Goal: Information Seeking & Learning: Find specific fact

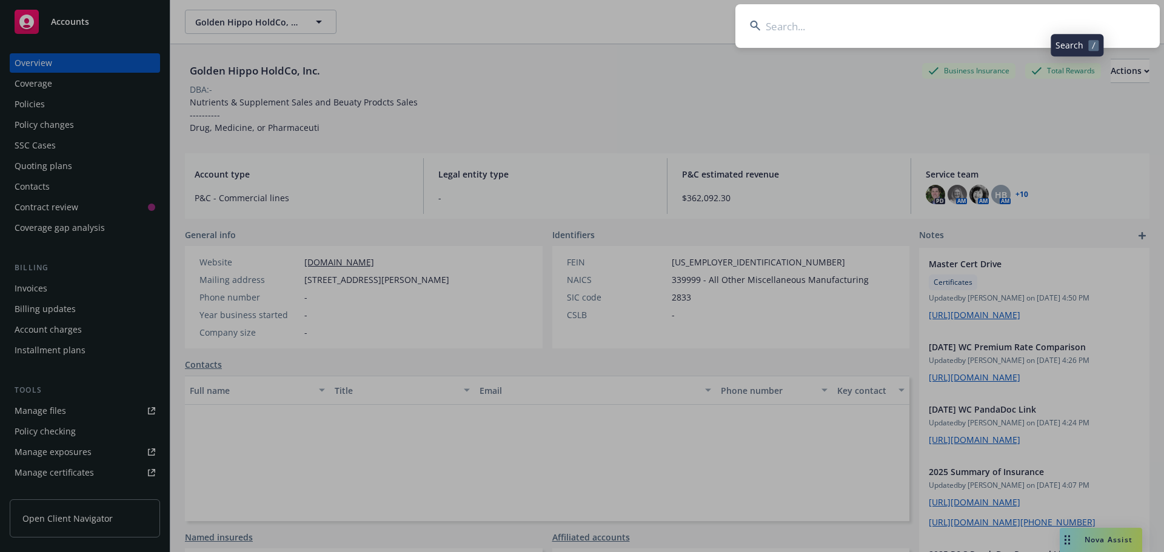
scroll to position [349, 0]
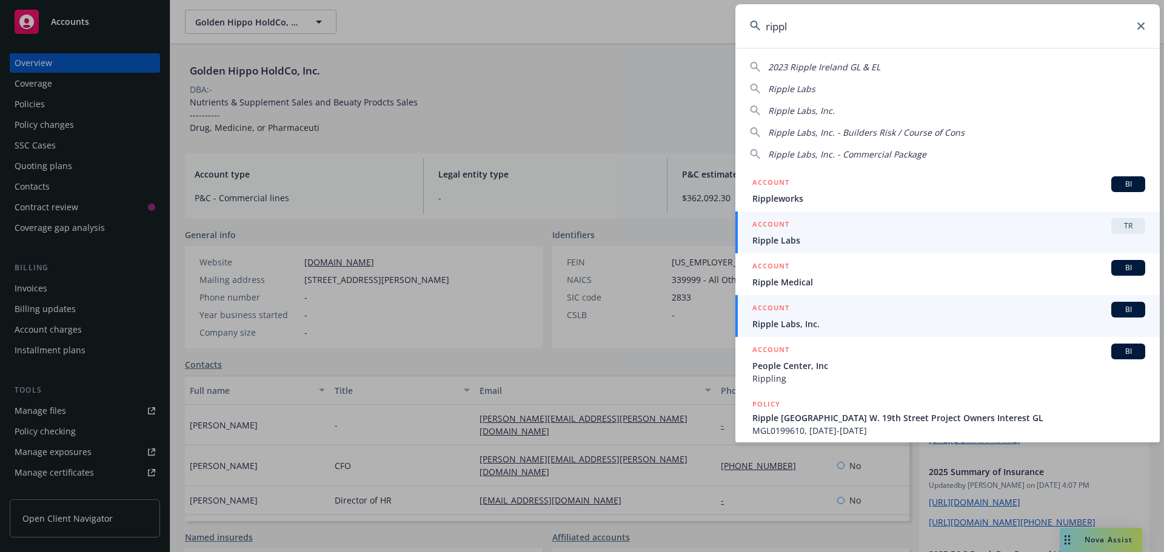
type input "rippl"
click at [821, 317] on div "ACCOUNT BI" at bounding box center [948, 310] width 393 height 16
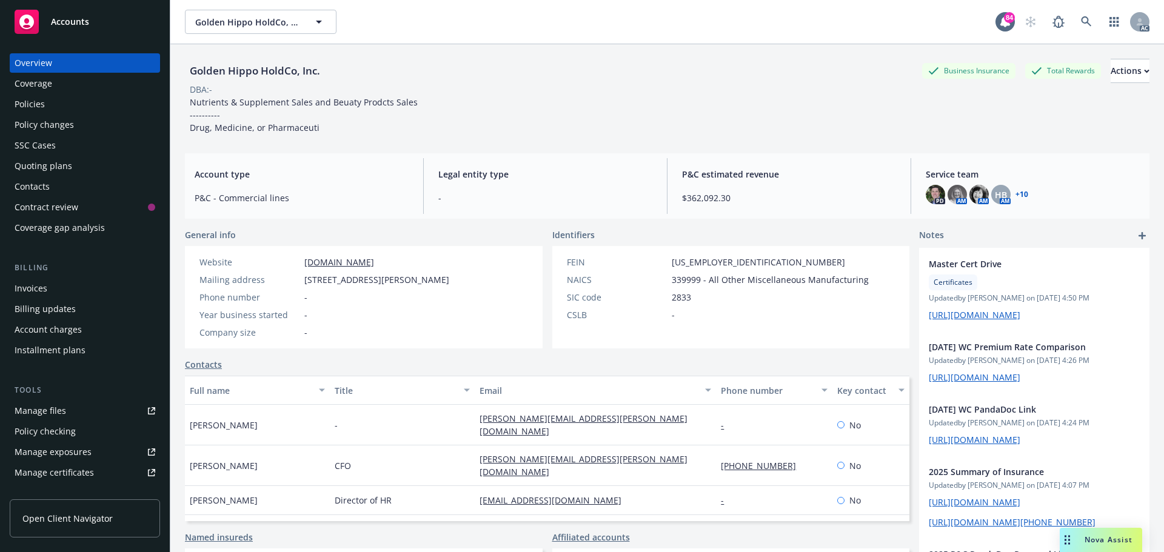
scroll to position [204, 0]
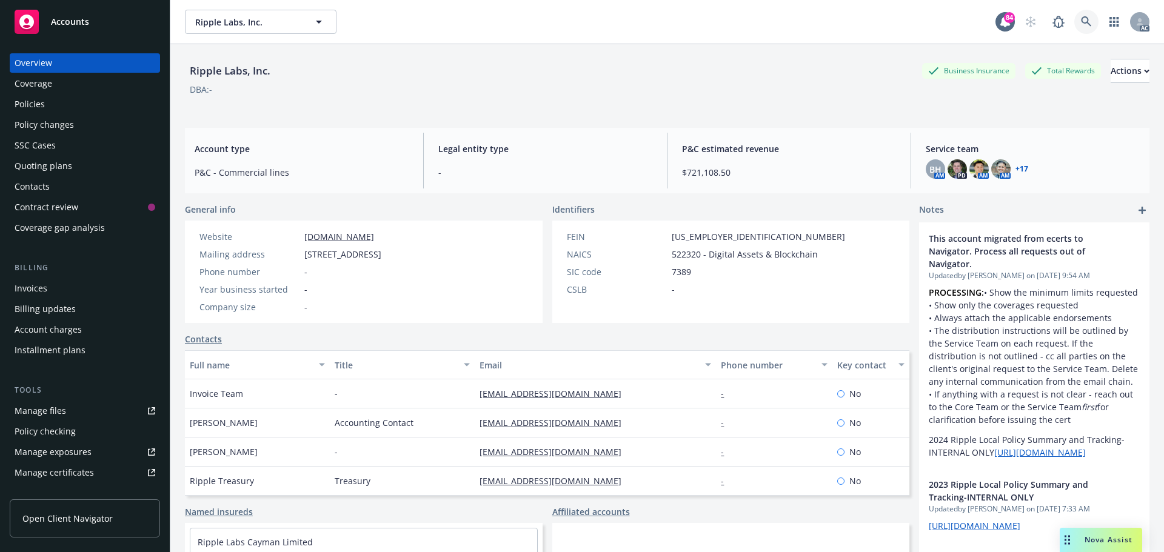
click at [1088, 21] on link at bounding box center [1086, 22] width 24 height 24
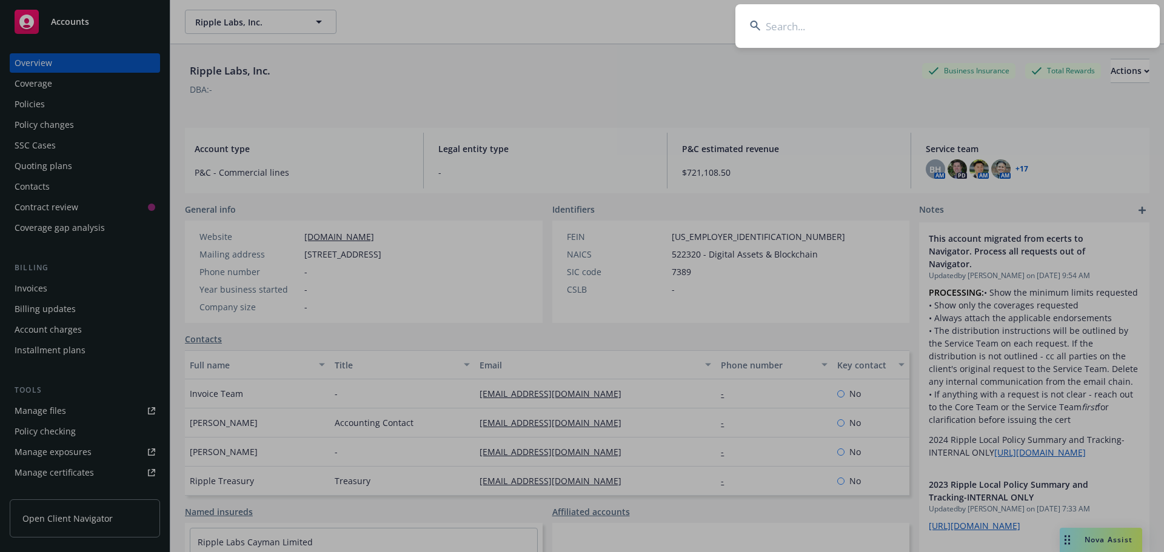
click at [844, 28] on input at bounding box center [947, 26] width 424 height 44
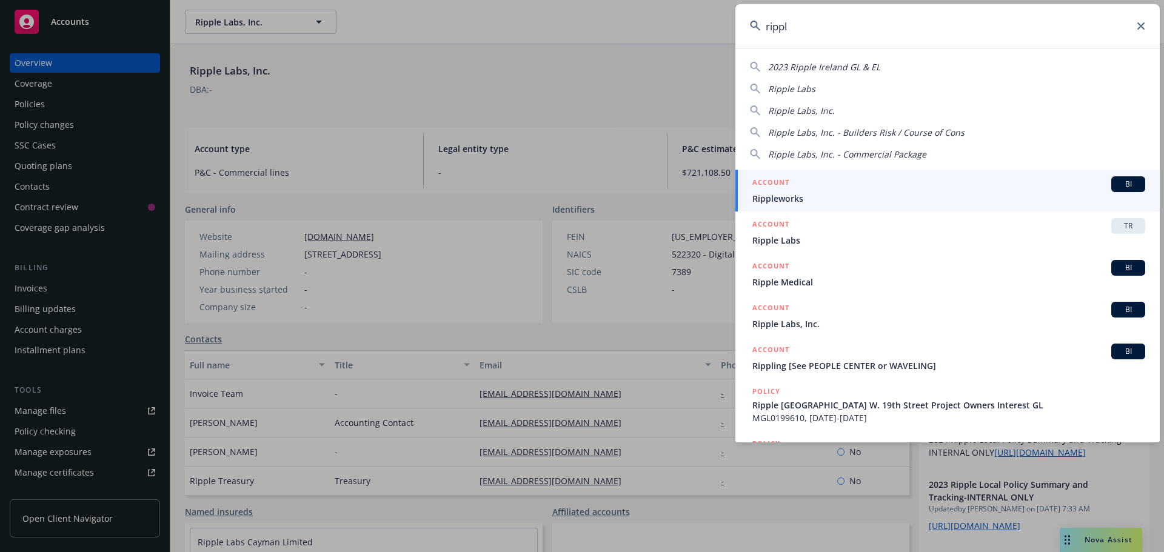
type input "rippl"
click at [830, 190] on div "ACCOUNT BI" at bounding box center [948, 184] width 393 height 16
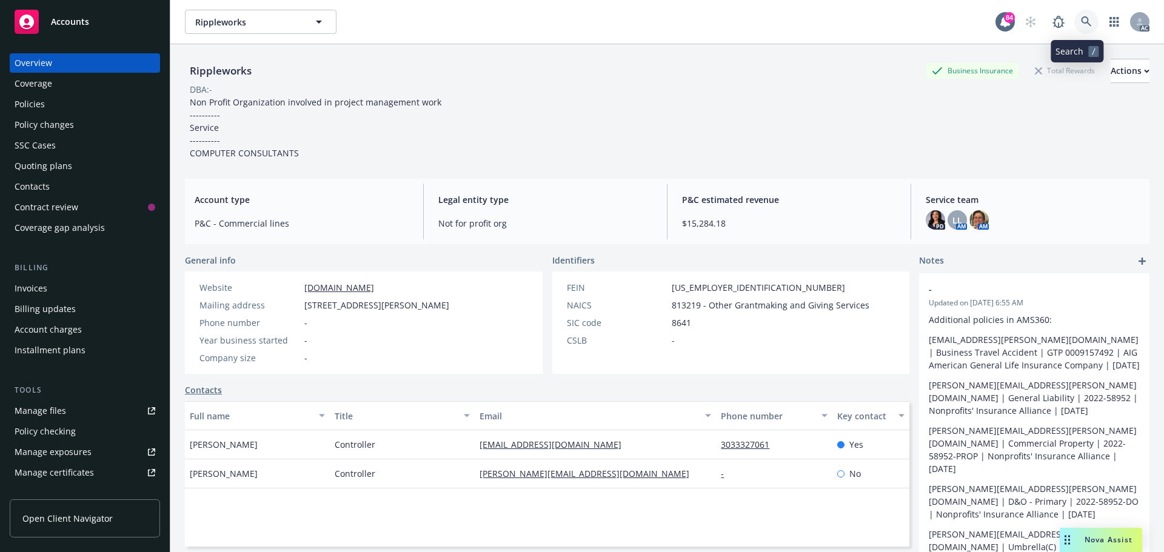
click at [1084, 22] on link at bounding box center [1086, 22] width 24 height 24
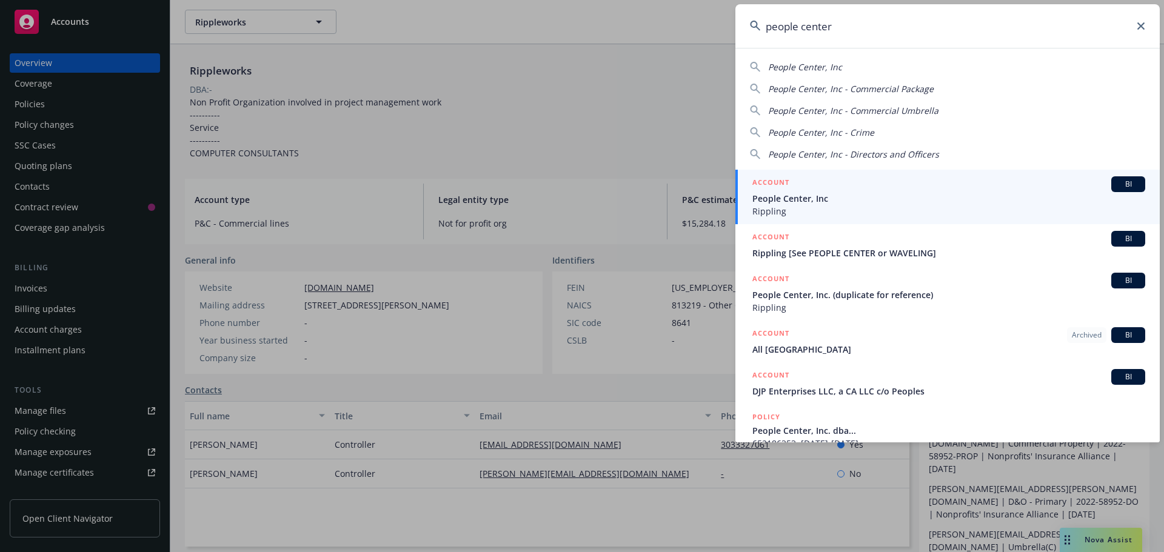
type input "people center"
click at [857, 198] on span "People Center, Inc" at bounding box center [948, 198] width 393 height 13
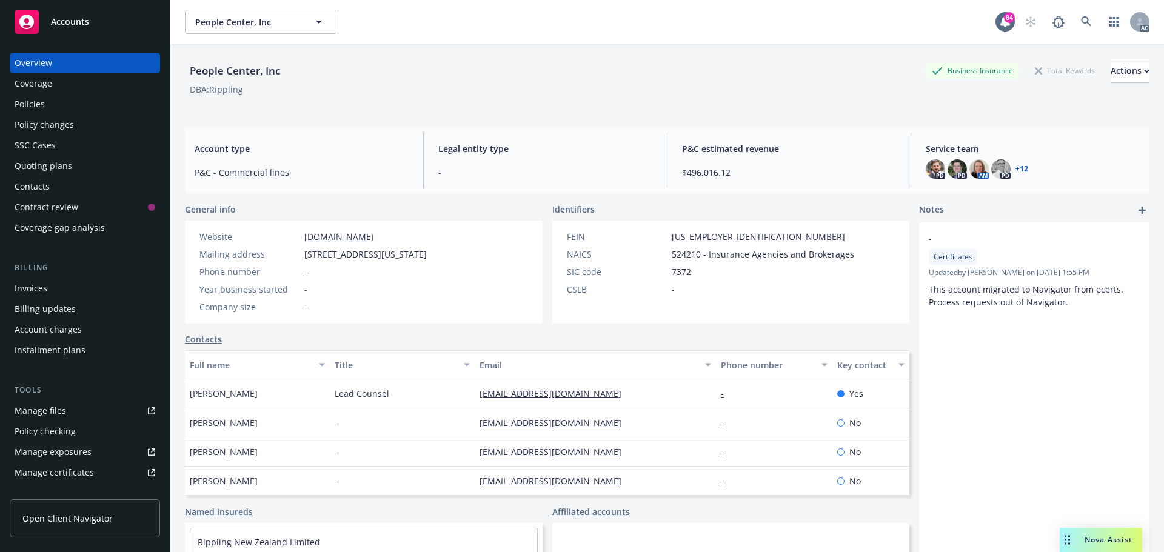
click at [29, 101] on div "Policies" at bounding box center [30, 104] width 30 height 19
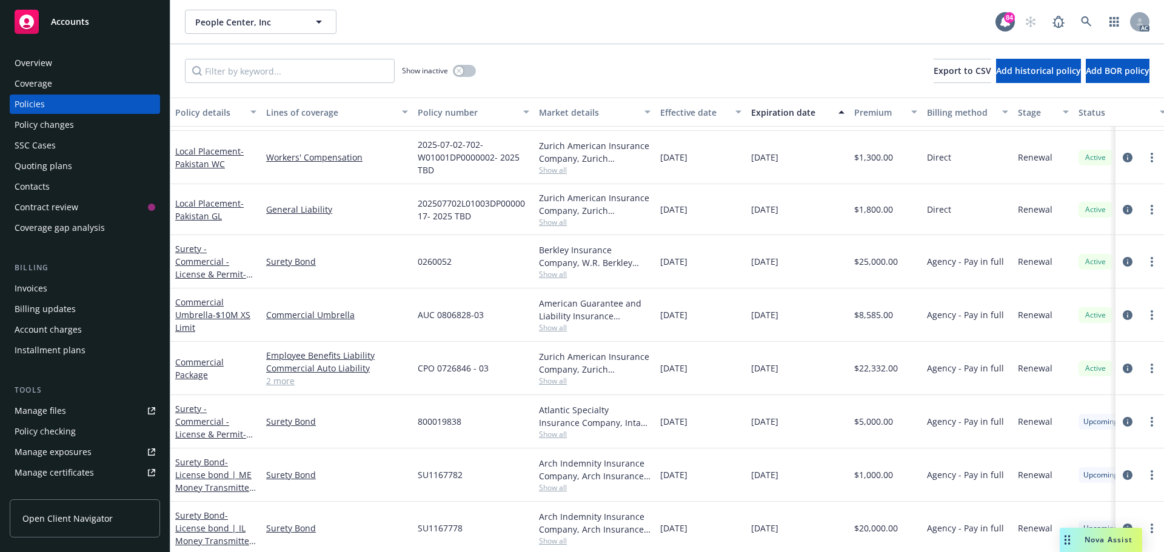
scroll to position [6122, 0]
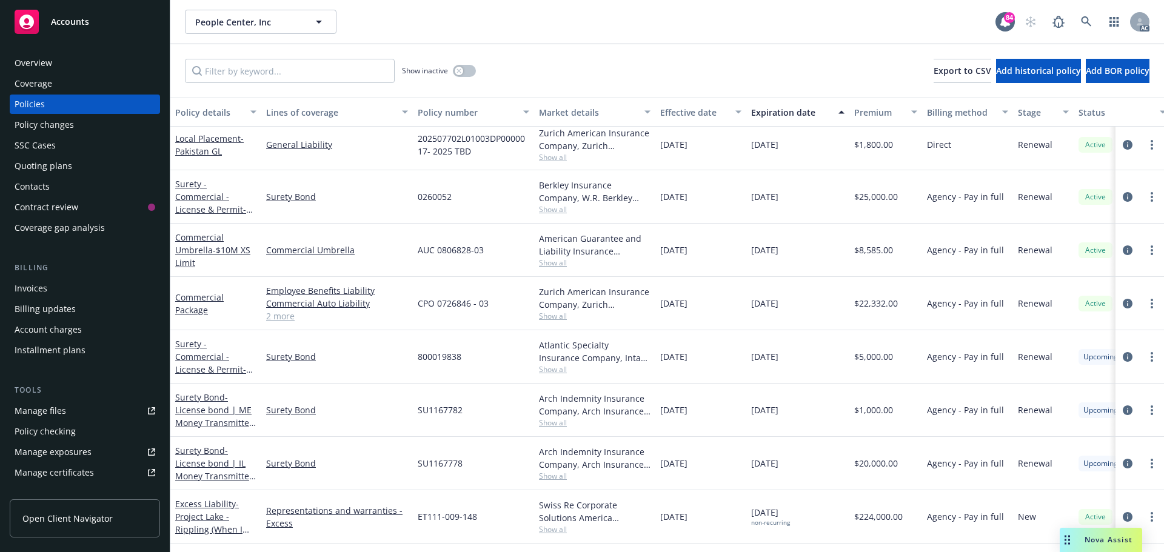
click at [287, 316] on link "2 more" at bounding box center [337, 316] width 142 height 13
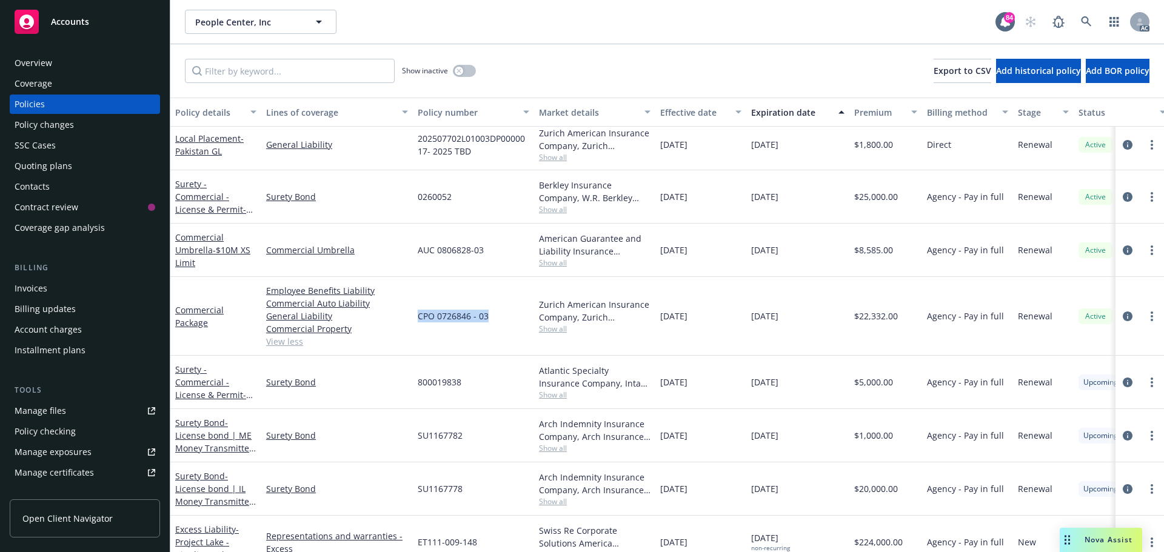
drag, startPoint x: 467, startPoint y: 317, endPoint x: 418, endPoint y: 317, distance: 49.7
click at [418, 317] on div "CPO 0726846 - 03" at bounding box center [473, 316] width 121 height 79
copy span "CPO 0726846 - 03"
click at [549, 326] on span "Show all" at bounding box center [595, 329] width 112 height 10
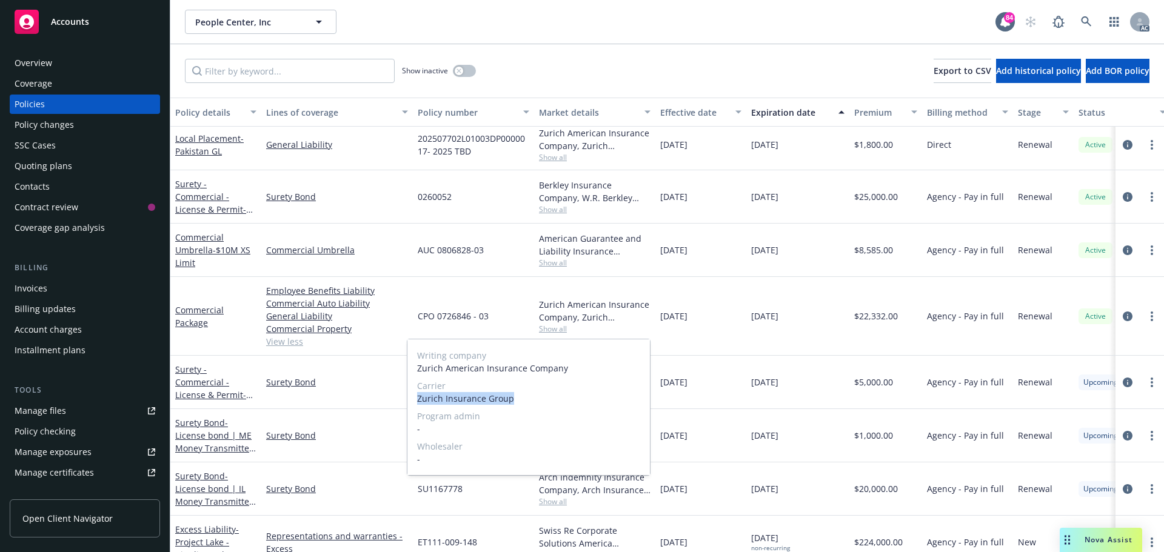
drag, startPoint x: 515, startPoint y: 398, endPoint x: 416, endPoint y: 401, distance: 99.4
click at [416, 401] on div "Writing company Zurich American Insurance Company Carrier Zurich Insurance Grou…" at bounding box center [528, 407] width 242 height 136
copy span "Zurich Insurance Group"
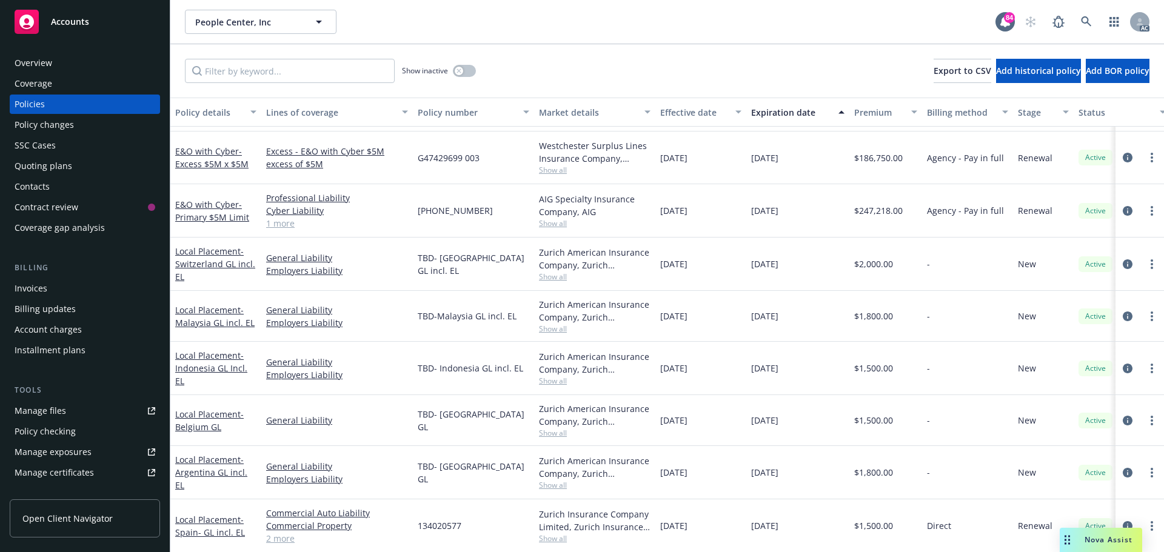
scroll to position [4656, 0]
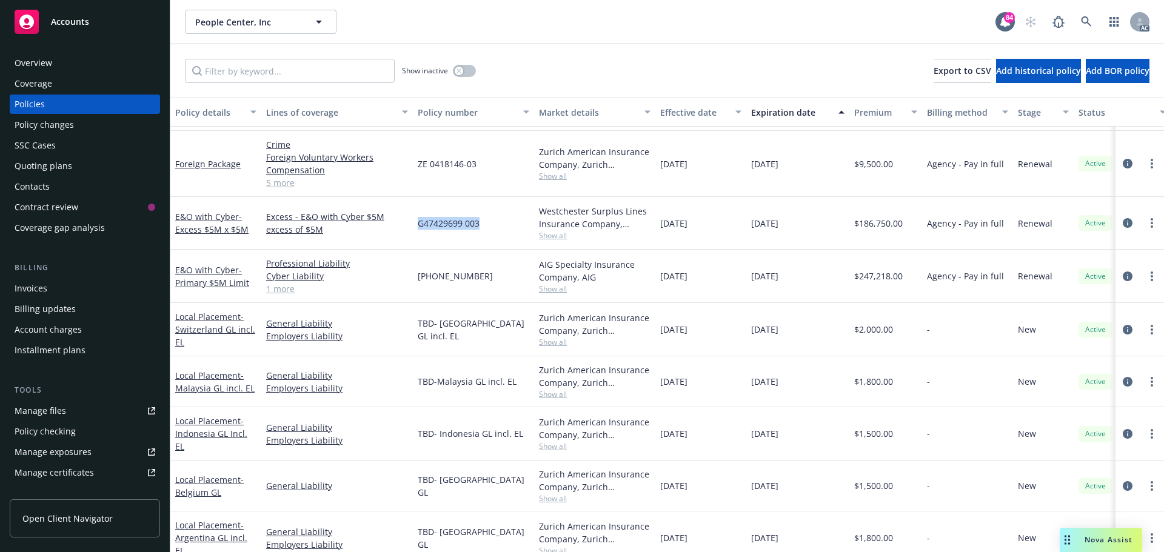
drag, startPoint x: 484, startPoint y: 222, endPoint x: 420, endPoint y: 224, distance: 63.7
click at [420, 224] on div "G47429699 003" at bounding box center [473, 223] width 121 height 53
copy span "G47429699 003"
click at [553, 238] on span "Show all" at bounding box center [595, 235] width 112 height 10
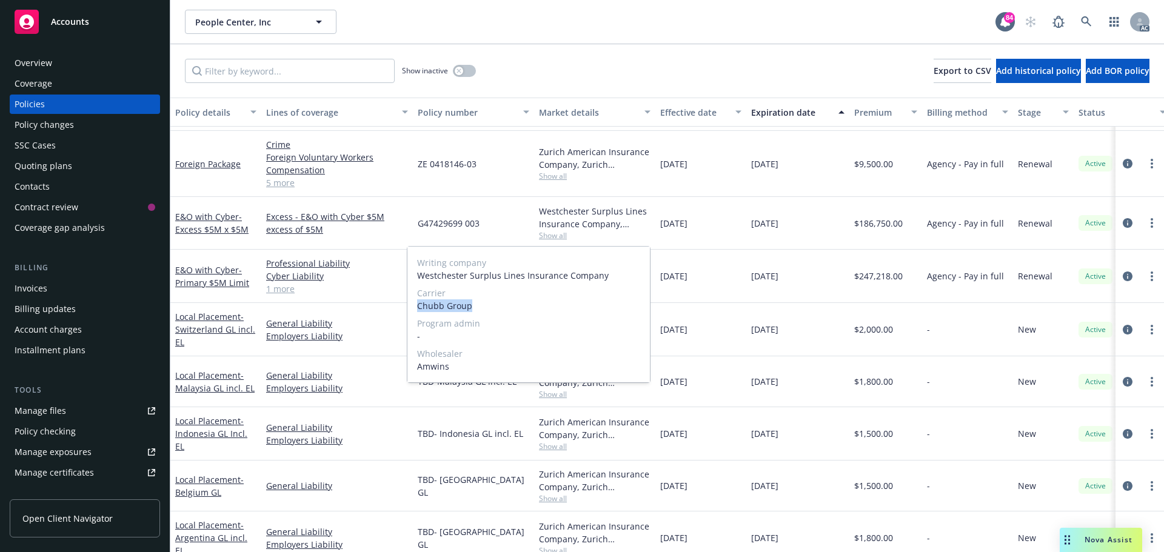
drag, startPoint x: 462, startPoint y: 307, endPoint x: 415, endPoint y: 307, distance: 47.3
click at [415, 307] on div "Writing company Westchester Surplus Lines Insurance Company Carrier Chubb Group…" at bounding box center [528, 315] width 242 height 136
copy span "Chubb Group"
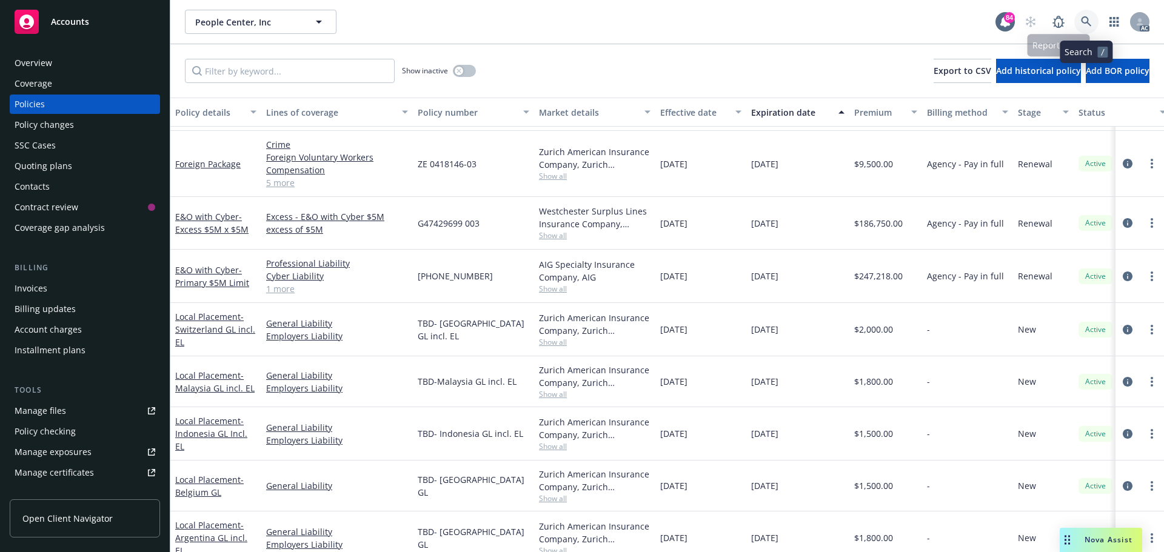
click at [1083, 19] on icon at bounding box center [1086, 21] width 11 height 11
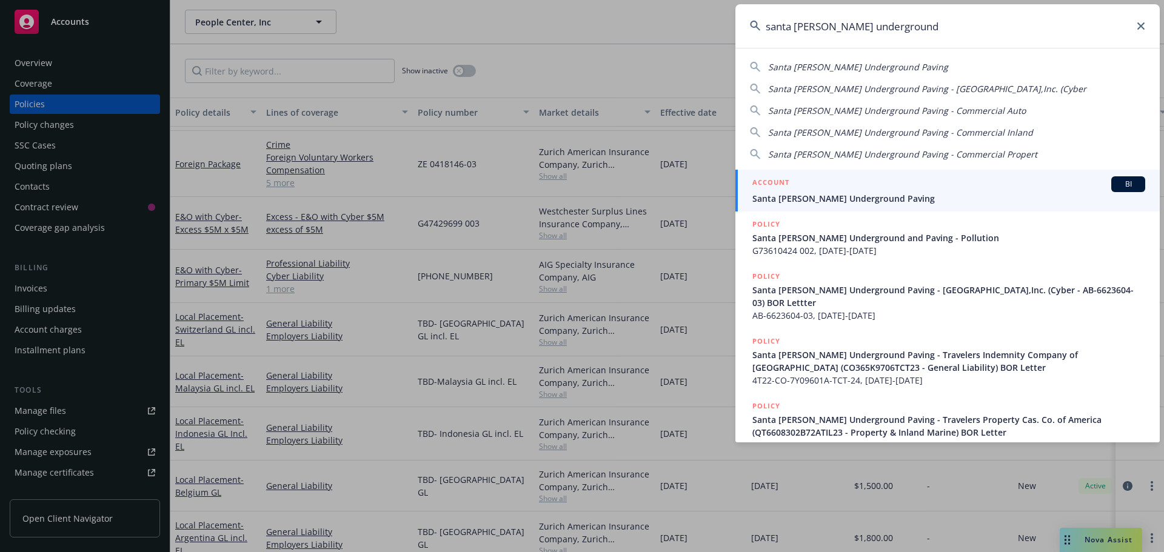
type input "santa [PERSON_NAME] underground"
click at [852, 180] on div "ACCOUNT BI" at bounding box center [948, 184] width 393 height 16
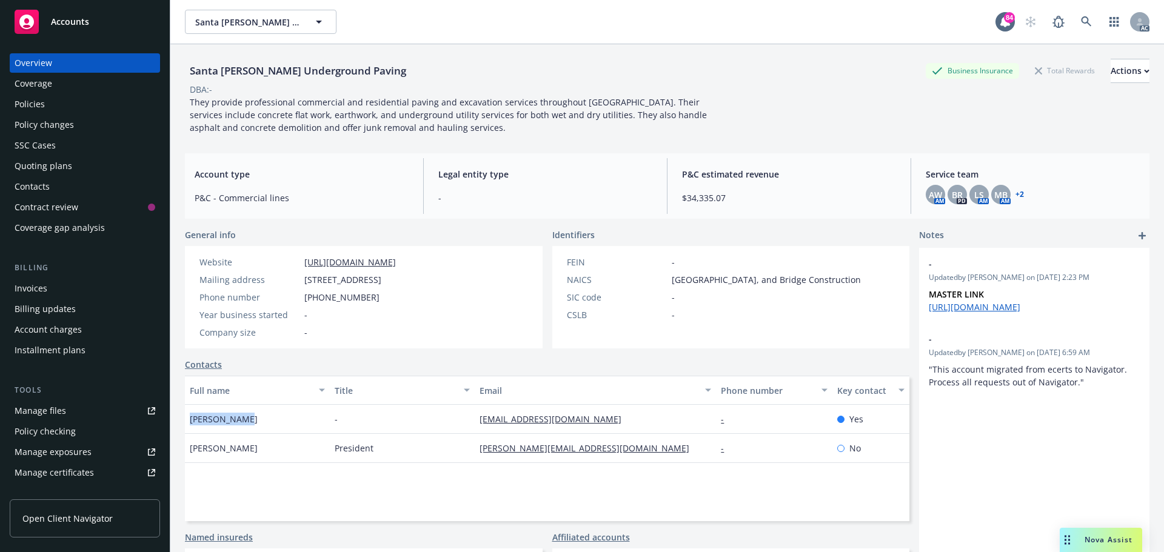
drag, startPoint x: 245, startPoint y: 418, endPoint x: 185, endPoint y: 419, distance: 59.4
click at [185, 419] on div "[PERSON_NAME]" at bounding box center [257, 419] width 145 height 29
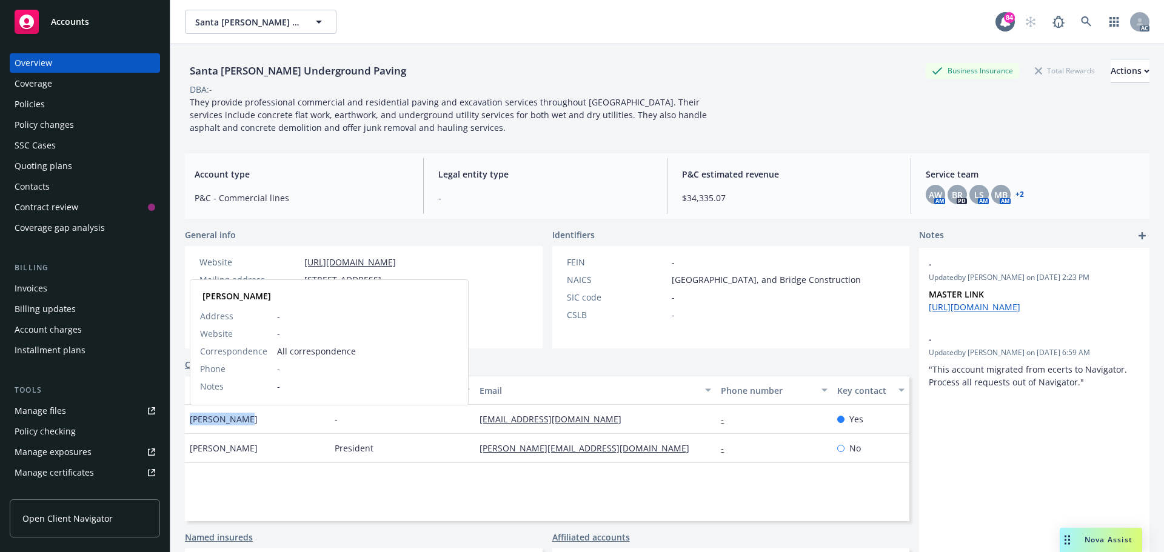
copy span "[PERSON_NAME]"
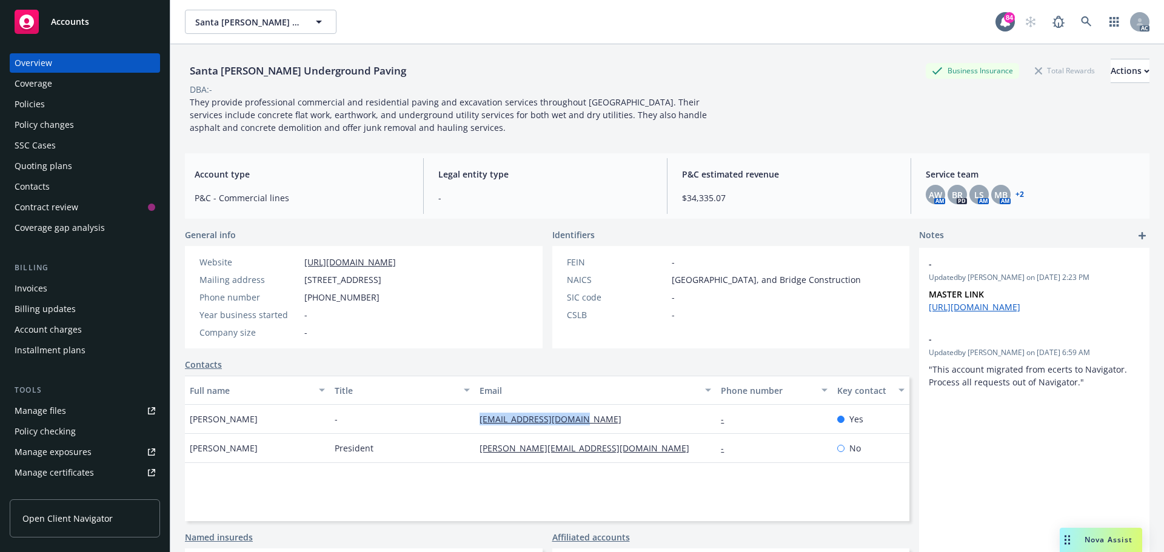
drag, startPoint x: 593, startPoint y: 421, endPoint x: 475, endPoint y: 421, distance: 118.2
click at [475, 421] on div "[EMAIL_ADDRESS][DOMAIN_NAME]" at bounding box center [595, 419] width 241 height 29
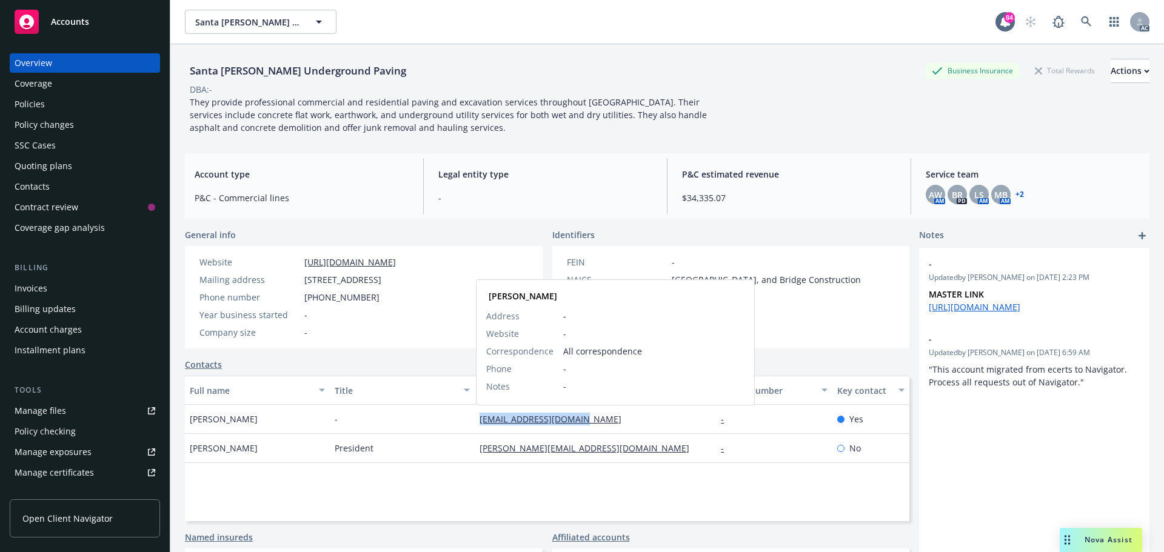
copy link "[EMAIL_ADDRESS][DOMAIN_NAME]"
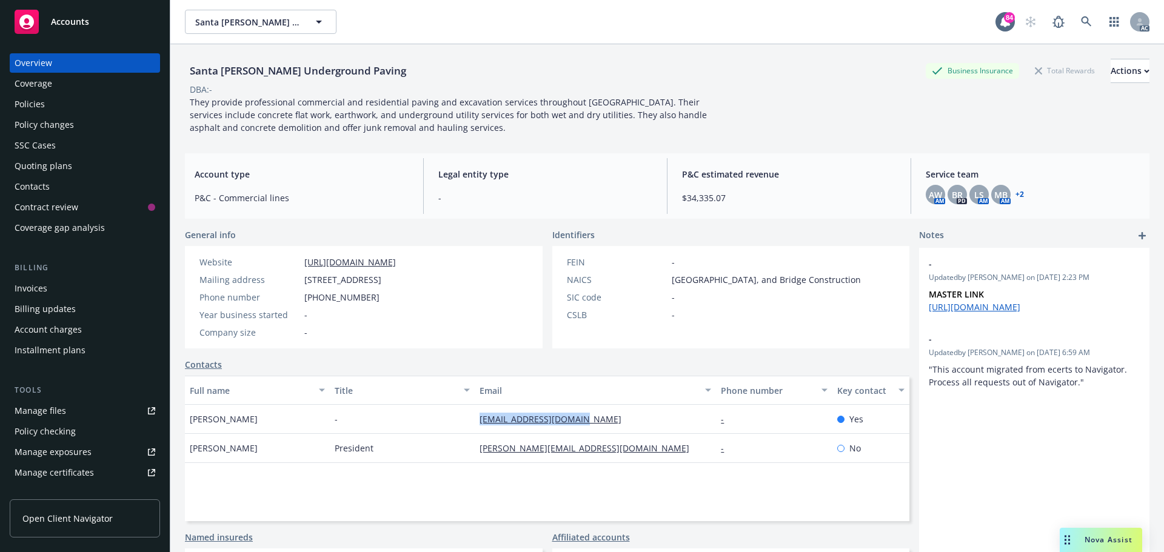
click at [65, 112] on div "Policies" at bounding box center [85, 104] width 141 height 19
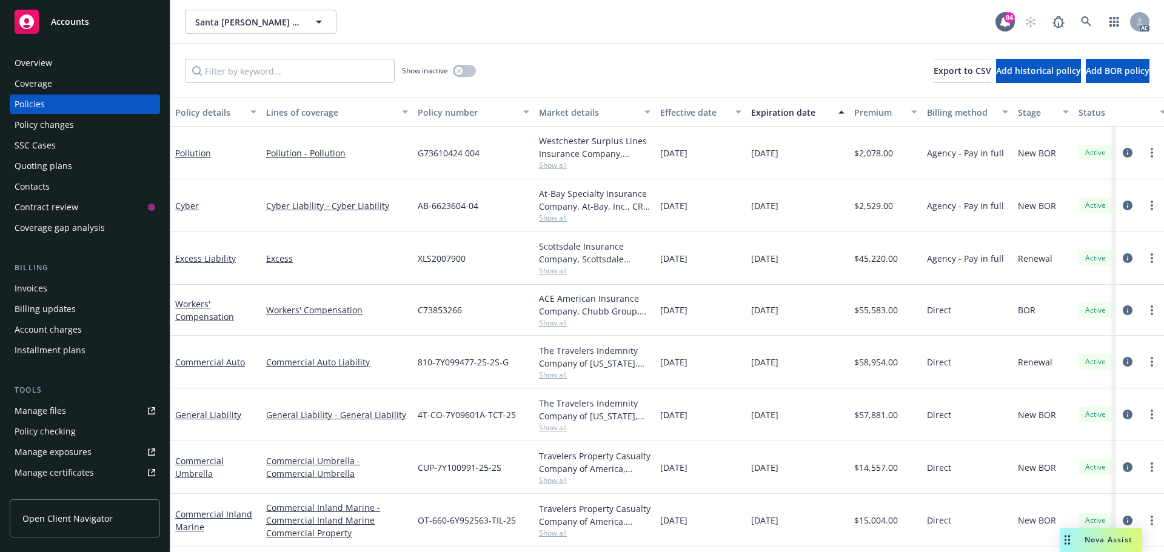
scroll to position [58, 0]
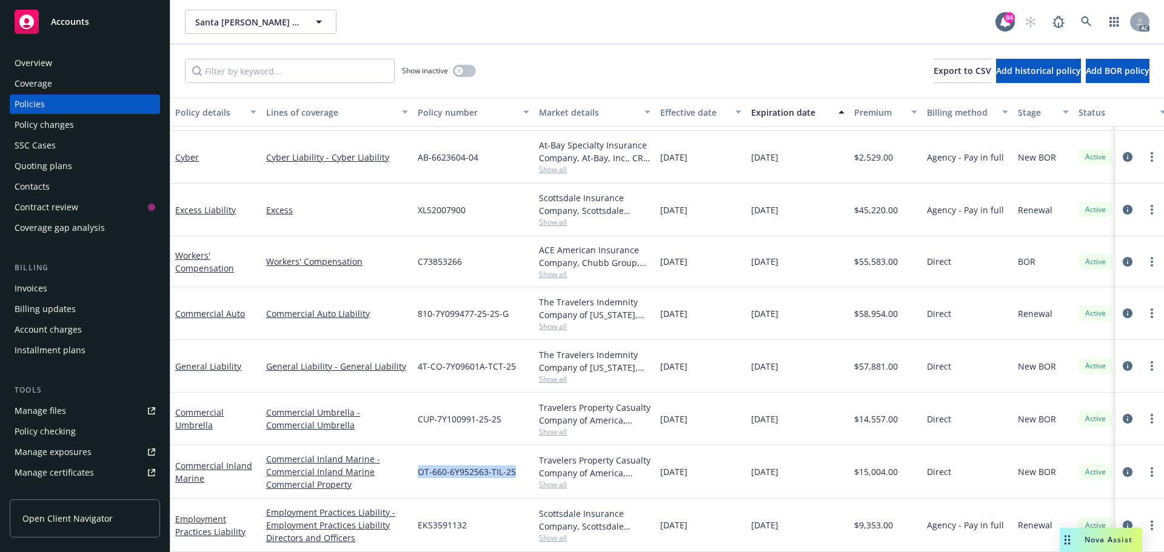
drag, startPoint x: 518, startPoint y: 460, endPoint x: 418, endPoint y: 467, distance: 100.9
click at [418, 467] on div "OT-660-6Y952563-TIL-25" at bounding box center [473, 472] width 121 height 53
copy span "OT-660-6Y952563-TIL-25"
click at [567, 479] on span "Show all" at bounding box center [595, 484] width 112 height 10
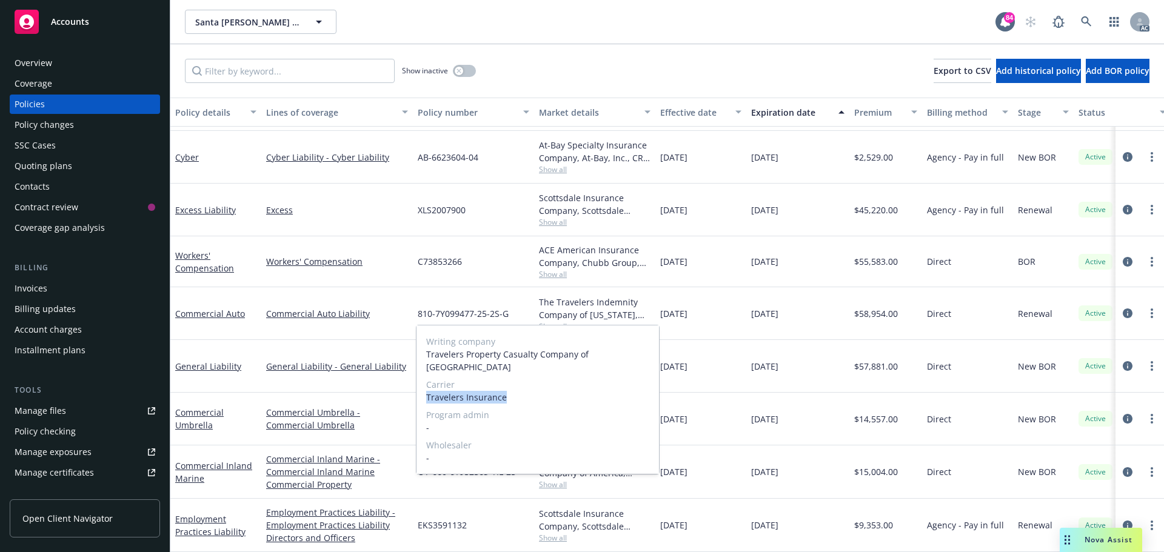
drag, startPoint x: 507, startPoint y: 398, endPoint x: 428, endPoint y: 399, distance: 79.4
click at [428, 399] on span "Travelers Insurance" at bounding box center [537, 397] width 223 height 13
copy span "Travelers Insurance"
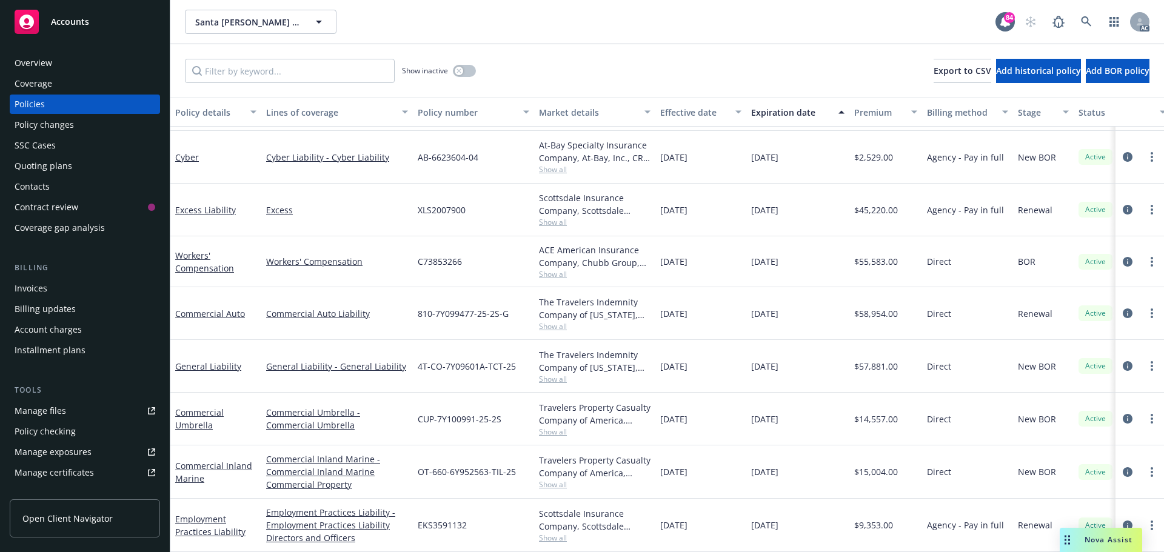
click at [94, 56] on div "Overview" at bounding box center [85, 62] width 141 height 19
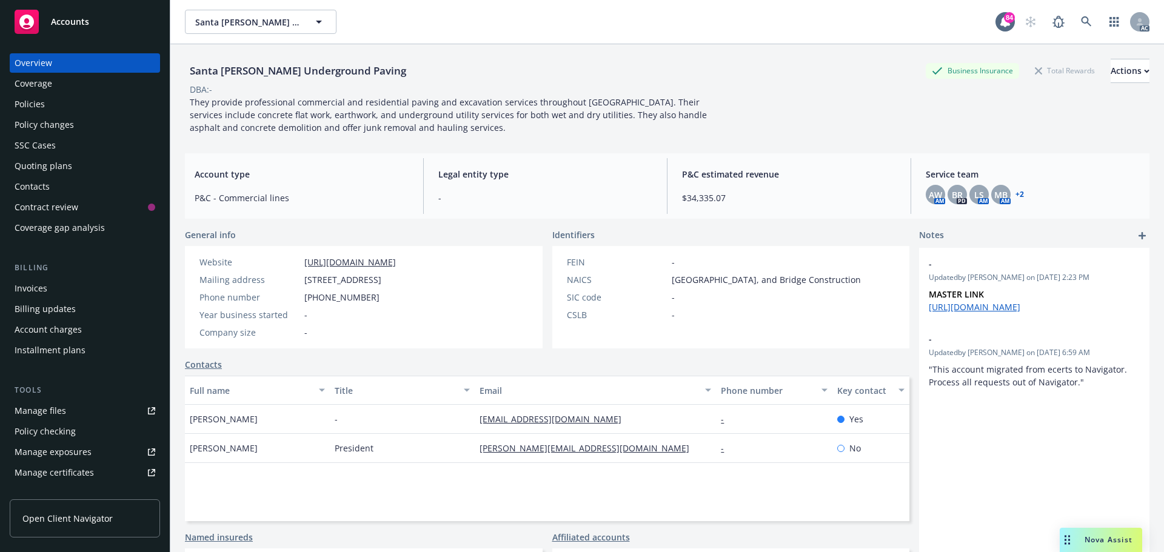
click at [68, 102] on div "Policies" at bounding box center [85, 104] width 141 height 19
